Goal: Information Seeking & Learning: Learn about a topic

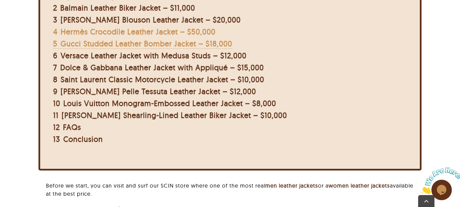
scroll to position [340, 0]
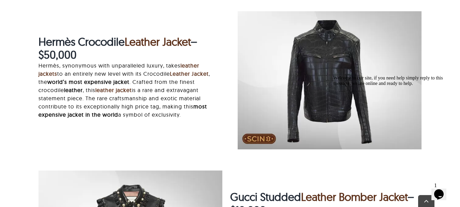
scroll to position [1083, 0]
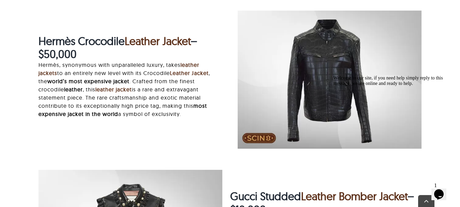
drag, startPoint x: 440, startPoint y: 56, endPoint x: 311, endPoint y: 74, distance: 130.6
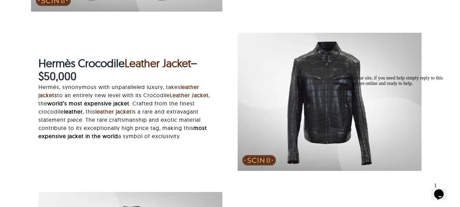
scroll to position [1049, 0]
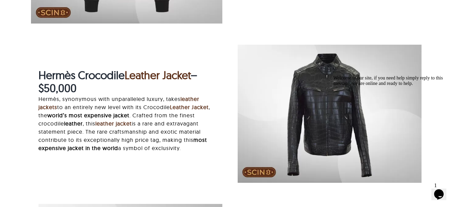
drag, startPoint x: 310, startPoint y: 74, endPoint x: 227, endPoint y: 86, distance: 83.6
click at [227, 86] on div "Hermès Crocodile Leather Jacket – $50,000 Hermès, synonymous with unparalleled …" at bounding box center [130, 113] width 199 height 90
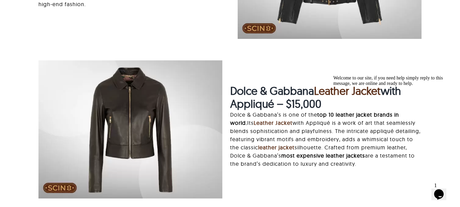
scroll to position [1505, 0]
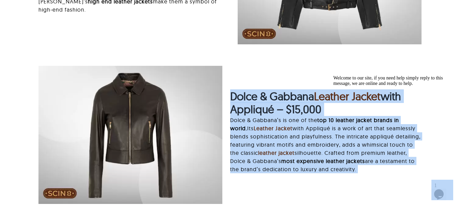
drag, startPoint x: 562, startPoint y: 165, endPoint x: 383, endPoint y: 86, distance: 195.3
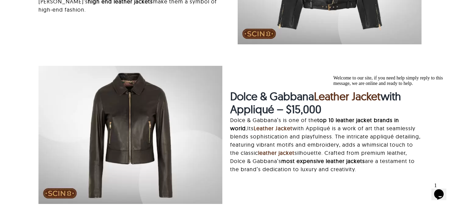
click at [386, 75] on div "Welcome to our site, if you need help simply reply to this message, we are onli…" at bounding box center [394, 80] width 123 height 11
drag, startPoint x: 383, startPoint y: 95, endPoint x: 327, endPoint y: 91, distance: 56.0
click at [331, 91] on html "Welcome to our site, if you need help simply reply to this message, we are onli…" at bounding box center [392, 125] width 123 height 104
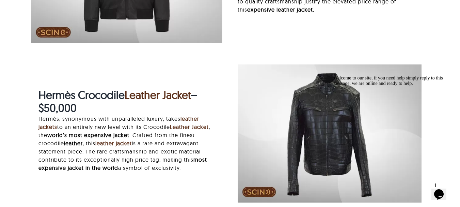
scroll to position [1028, 0]
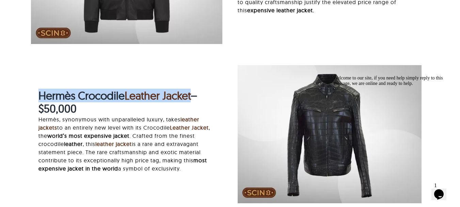
drag, startPoint x: 33, startPoint y: 91, endPoint x: 195, endPoint y: 85, distance: 161.8
click at [195, 85] on div "Hermès Crocodile Leather Jacket – $50,000 Hermès, synonymous with unparalleled …" at bounding box center [230, 137] width 398 height 145
copy span "Hermès Crocodile Leather Jacket"
